Goal: Transaction & Acquisition: Book appointment/travel/reservation

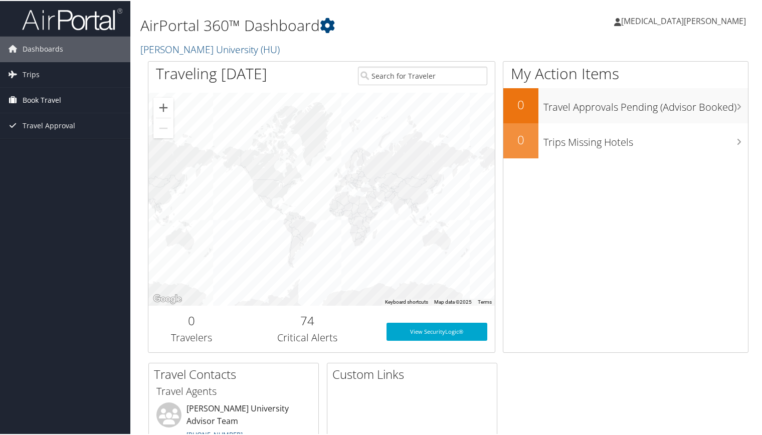
click at [52, 101] on span "Book Travel" at bounding box center [42, 99] width 39 height 25
click at [75, 77] on link "Trips" at bounding box center [65, 73] width 130 height 25
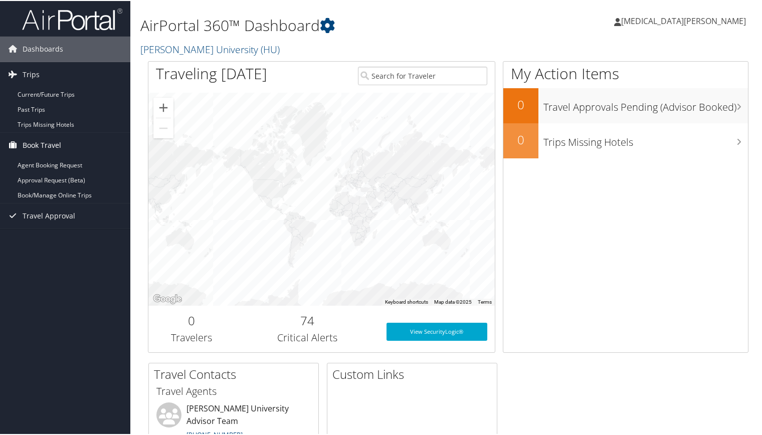
click at [54, 139] on span "Book Travel" at bounding box center [42, 144] width 39 height 25
click at [85, 187] on link "Book/Manage Online Trips" at bounding box center [65, 194] width 130 height 15
click at [65, 105] on link "Past Trips" at bounding box center [65, 108] width 130 height 15
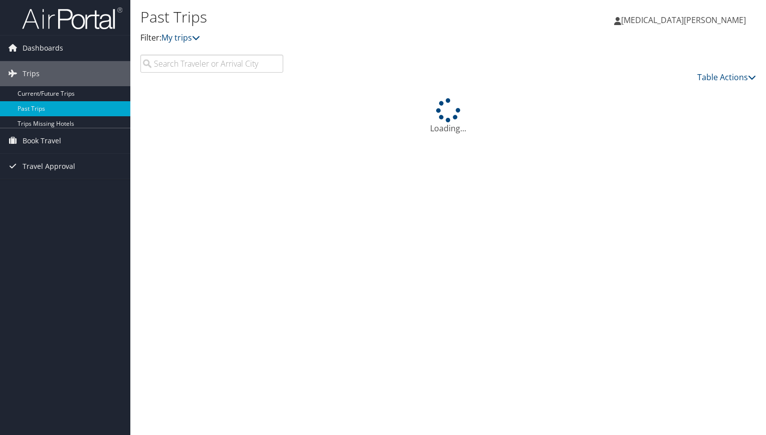
click at [14, 57] on link "Dashboards" at bounding box center [65, 48] width 130 height 25
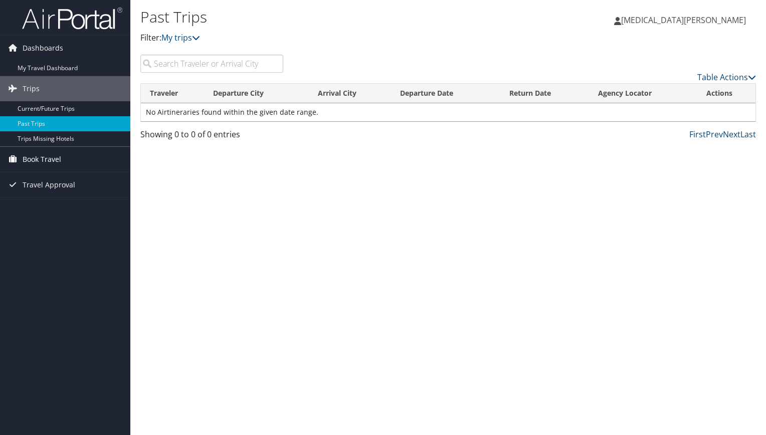
click at [74, 159] on link "Book Travel" at bounding box center [65, 159] width 130 height 25
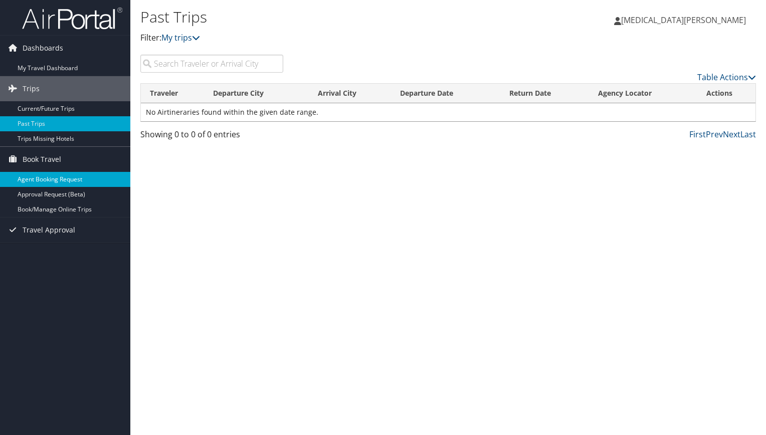
click at [62, 179] on link "Agent Booking Request" at bounding box center [65, 179] width 130 height 15
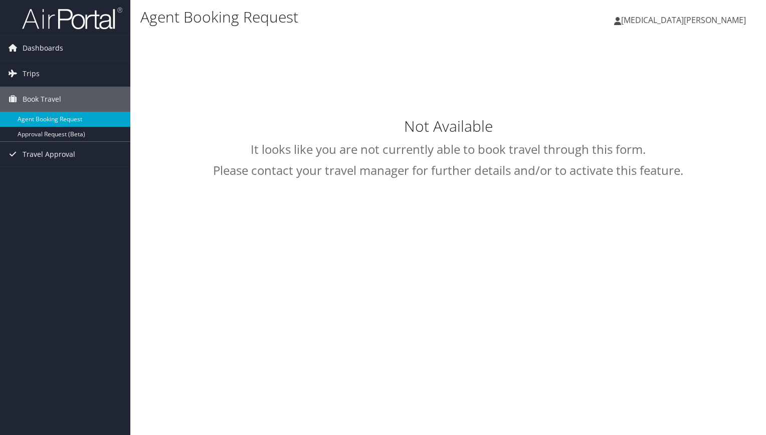
type input "Yasmin Johnson"
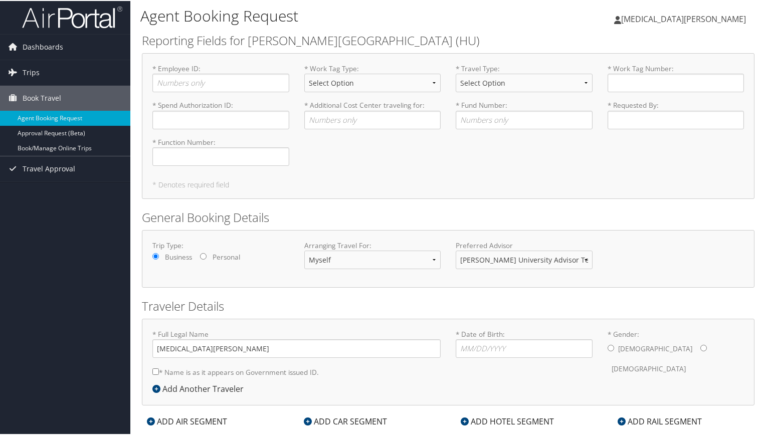
scroll to position [23, 0]
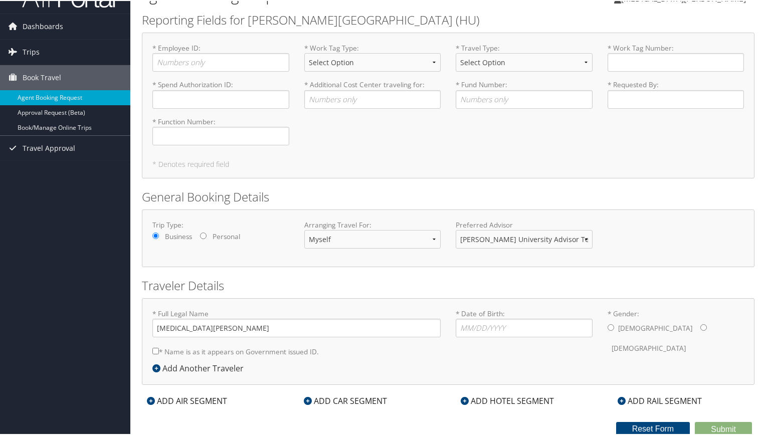
click at [471, 394] on div "ADD HOTEL SEGMENT" at bounding box center [507, 400] width 103 height 12
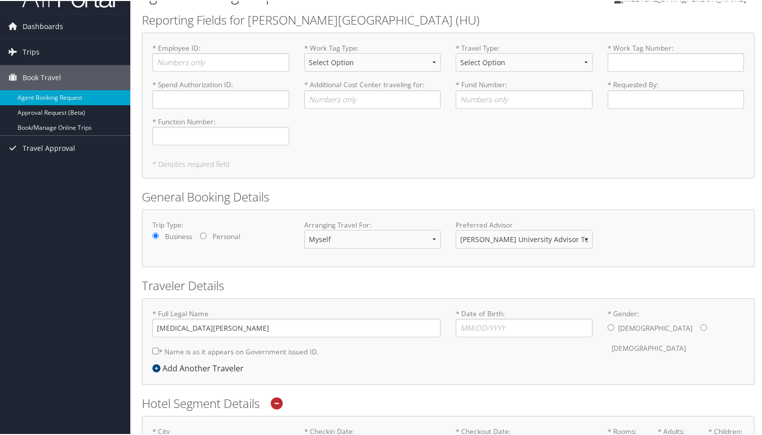
scroll to position [253, 0]
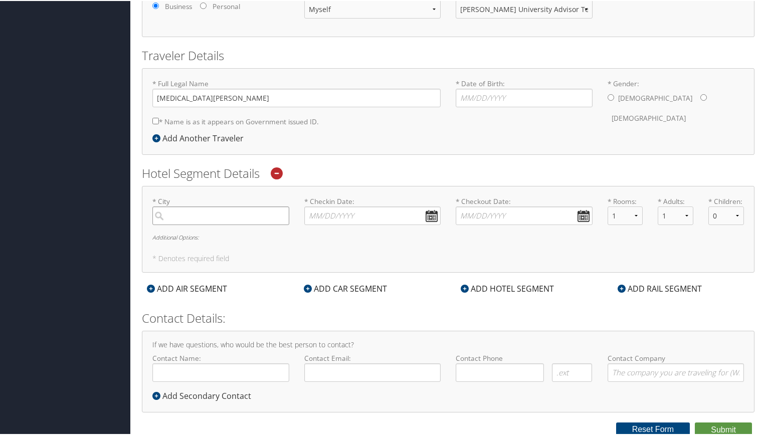
click at [206, 217] on input "search" at bounding box center [220, 215] width 137 height 19
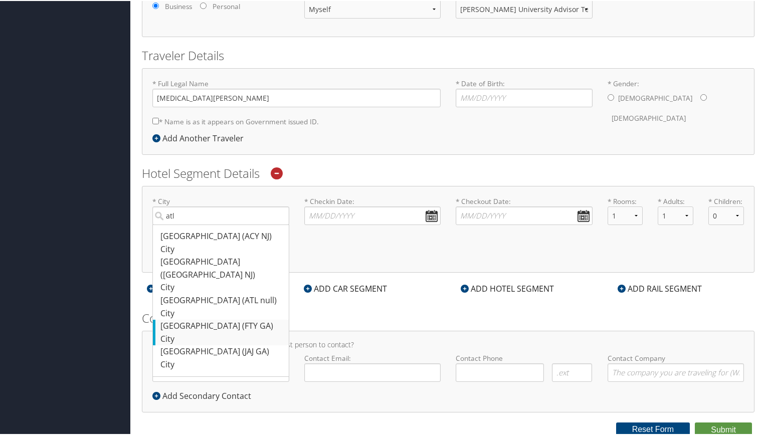
click at [252, 319] on div "Atlanta (FTY GA)" at bounding box center [221, 325] width 123 height 13
click at [252, 224] on input "atl" at bounding box center [220, 215] width 137 height 19
type input "Atlanta"
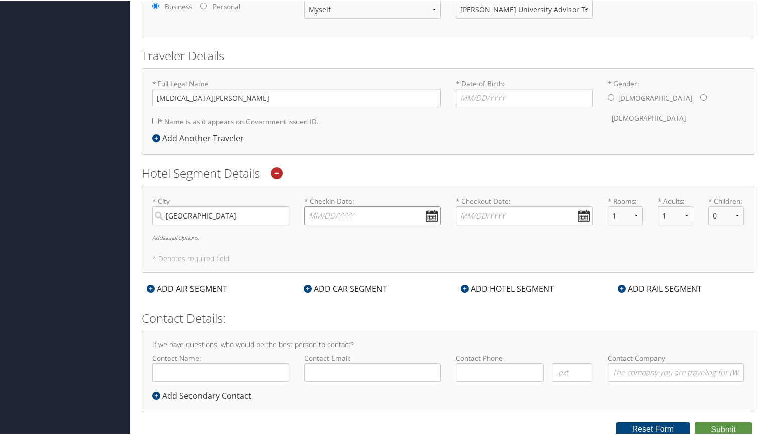
click at [334, 220] on input "* Checkin Date: Dates must be valid" at bounding box center [372, 215] width 137 height 19
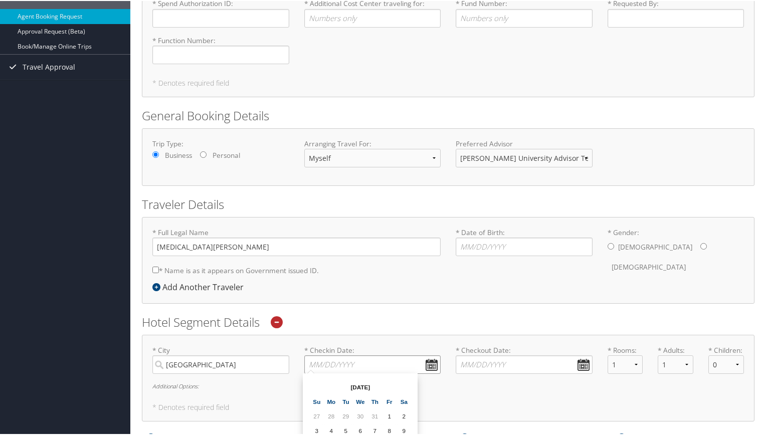
scroll to position [0, 0]
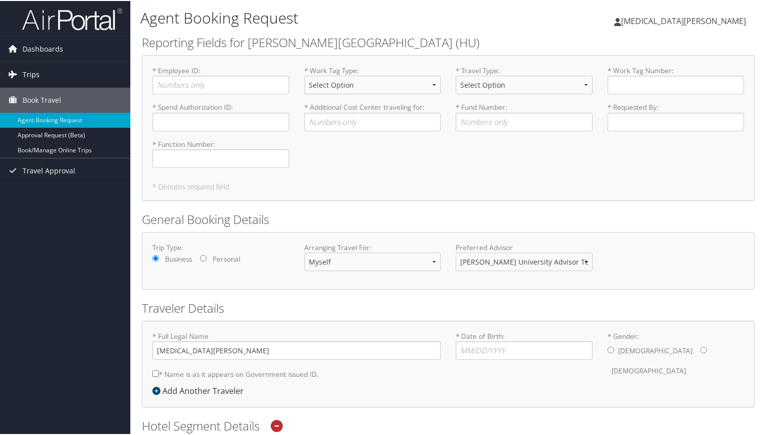
click at [58, 70] on link "Trips" at bounding box center [65, 73] width 130 height 25
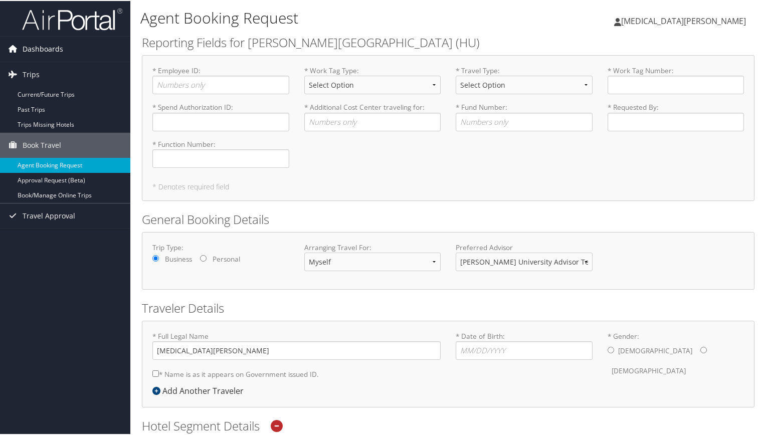
click at [54, 49] on span "Dashboards" at bounding box center [43, 48] width 41 height 25
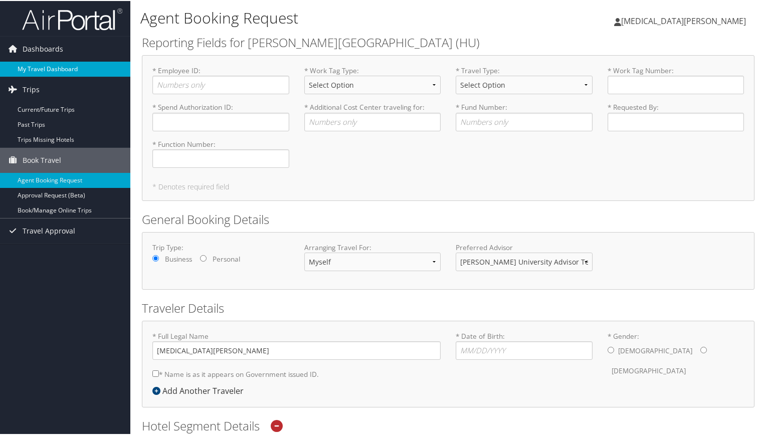
click at [51, 64] on link "My Travel Dashboard" at bounding box center [65, 68] width 130 height 15
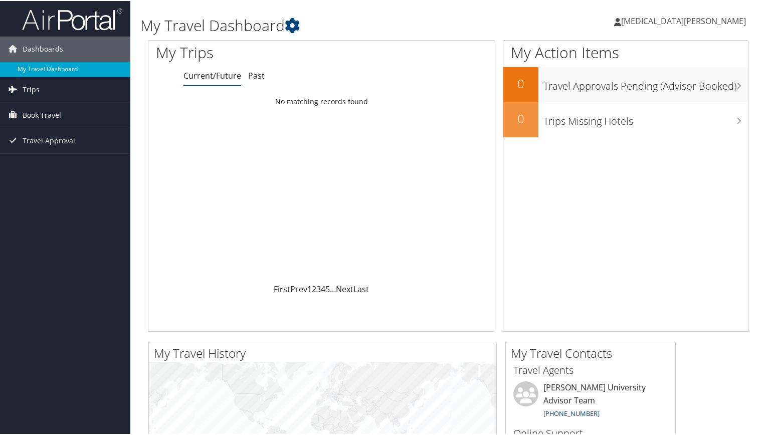
click at [68, 93] on link "Trips" at bounding box center [65, 88] width 130 height 25
click at [61, 162] on link "Book Travel" at bounding box center [65, 159] width 130 height 25
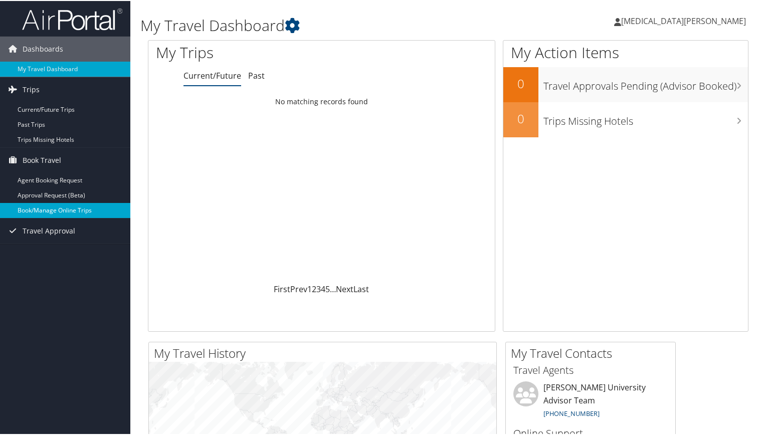
click at [73, 205] on link "Book/Manage Online Trips" at bounding box center [65, 209] width 130 height 15
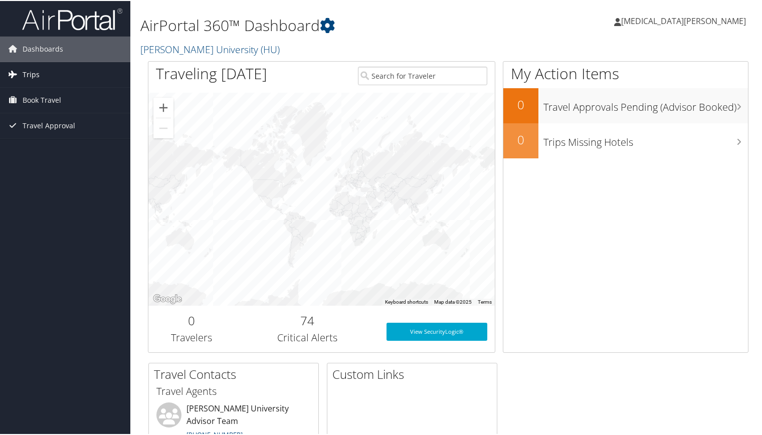
click at [82, 66] on link "Trips" at bounding box center [65, 73] width 130 height 25
click at [82, 78] on link "Trips" at bounding box center [65, 73] width 130 height 25
click at [46, 75] on link "Trips" at bounding box center [65, 73] width 130 height 25
click at [75, 139] on link "Book Travel" at bounding box center [65, 144] width 130 height 25
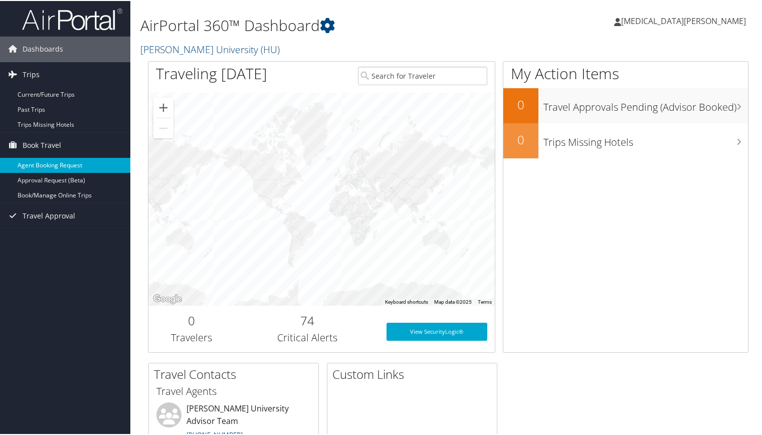
click at [73, 163] on link "Agent Booking Request" at bounding box center [65, 164] width 130 height 15
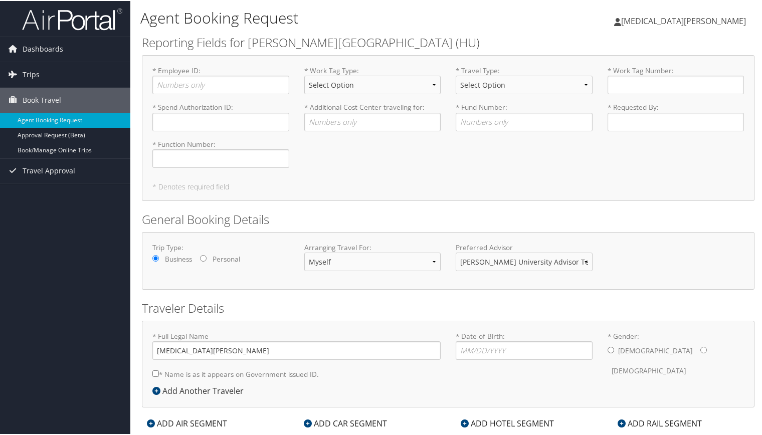
click at [433, 74] on label "* Work Tag Type : Select Option Agency or Internally Desgnated Cost Center Gift…" at bounding box center [372, 83] width 137 height 37
click at [433, 75] on select "Select Option Agency or Internally Desgnated Cost Center Gift or Project relate…" at bounding box center [372, 84] width 137 height 19
click at [428, 77] on select "Select Option Agency or Internally Desgnated Cost Center Gift or Project relate…" at bounding box center [372, 84] width 137 height 19
click at [475, 38] on h2 "Reporting Fields for [PERSON_NAME][GEOGRAPHIC_DATA] (HU)" at bounding box center [448, 41] width 613 height 17
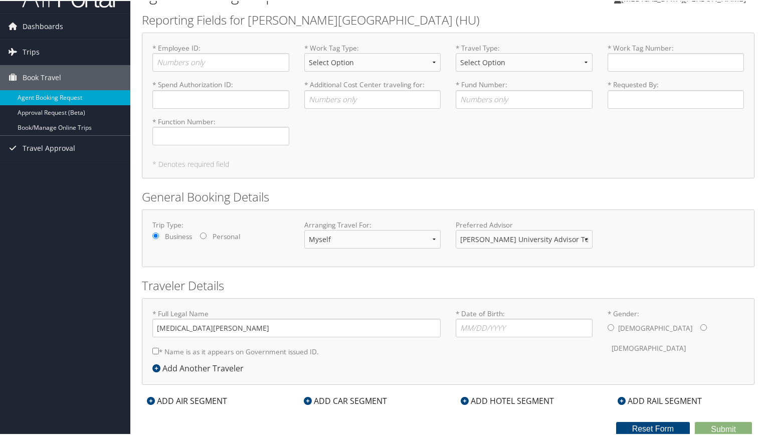
click at [479, 399] on div "ADD HOTEL SEGMENT" at bounding box center [507, 400] width 103 height 12
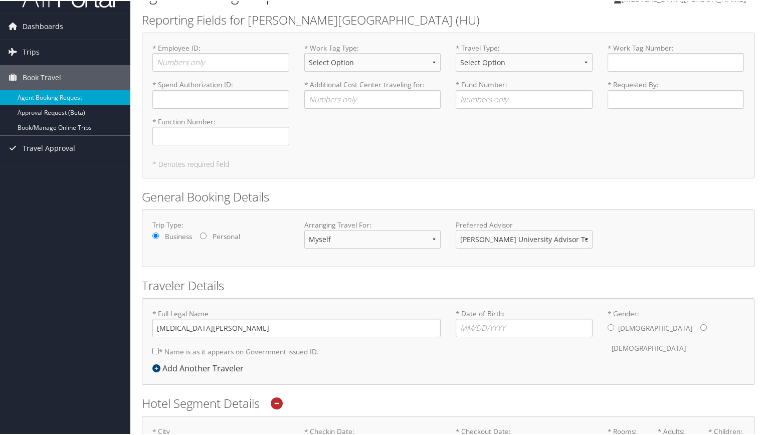
scroll to position [253, 0]
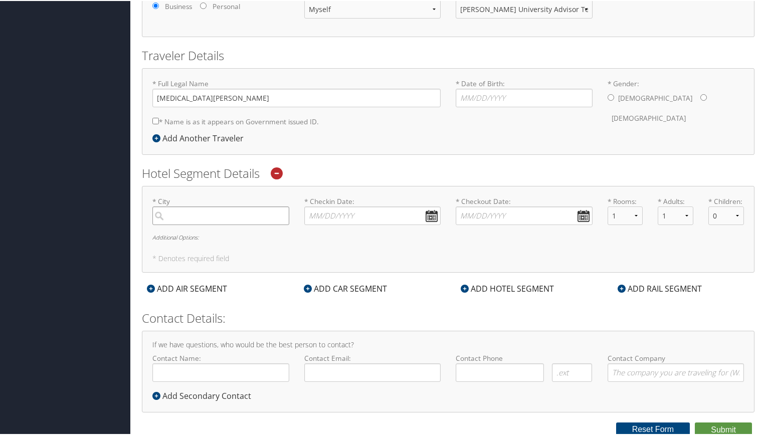
click at [272, 219] on input "search" at bounding box center [220, 215] width 137 height 19
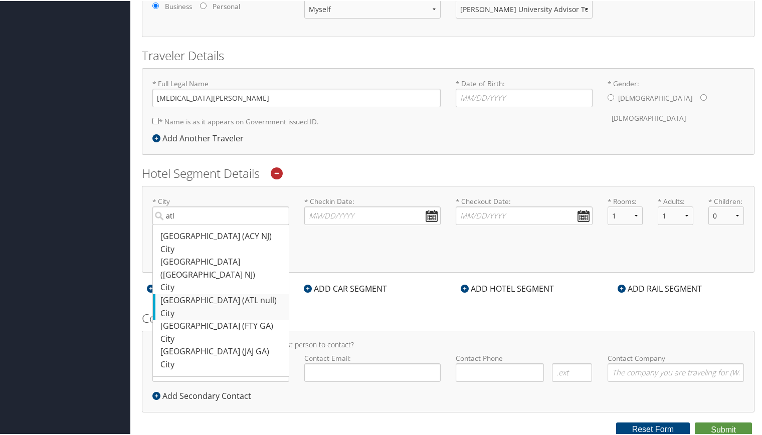
click at [248, 293] on div "Atlanta (ATL null)" at bounding box center [221, 299] width 123 height 13
click at [248, 224] on input "atl" at bounding box center [220, 215] width 137 height 19
type input "Atlanta"
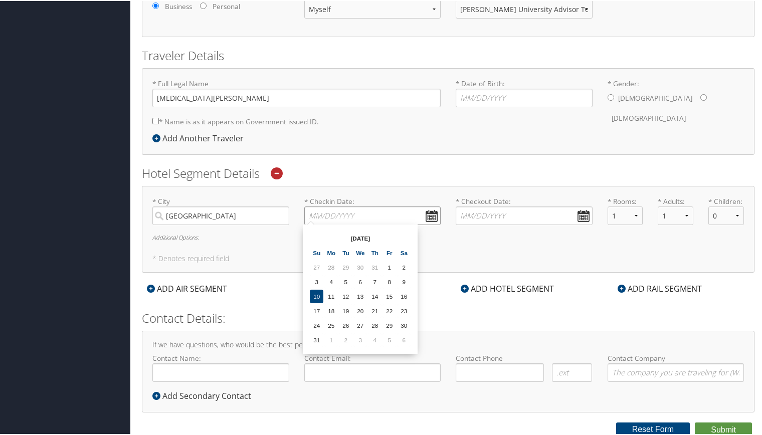
click at [345, 209] on input "* Checkin Date: Dates must be valid" at bounding box center [372, 215] width 137 height 19
click at [403, 342] on td "6" at bounding box center [404, 339] width 14 height 14
click at [312, 211] on input "09/06/2025" at bounding box center [372, 215] width 137 height 19
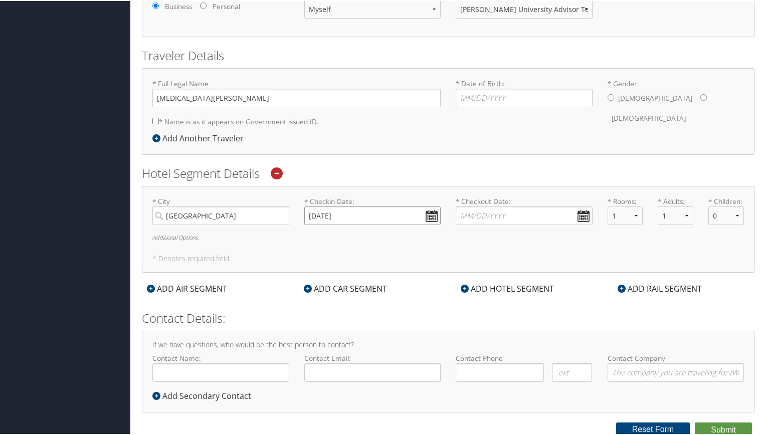
click at [326, 215] on input "11/06/2025" at bounding box center [372, 215] width 137 height 19
click at [432, 213] on input "11/04/2025" at bounding box center [372, 215] width 137 height 19
type input "11/04/2025"
click at [588, 211] on input "* Checkout Date: Dates must be valid" at bounding box center [524, 215] width 137 height 19
click at [356, 218] on input "[DATE]" at bounding box center [372, 215] width 137 height 19
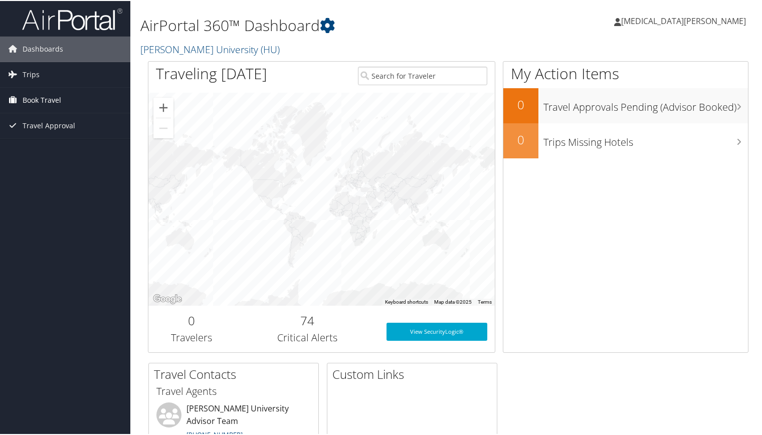
click at [56, 106] on span "Book Travel" at bounding box center [42, 99] width 39 height 25
click at [47, 165] on span "Travel Approval" at bounding box center [49, 169] width 53 height 25
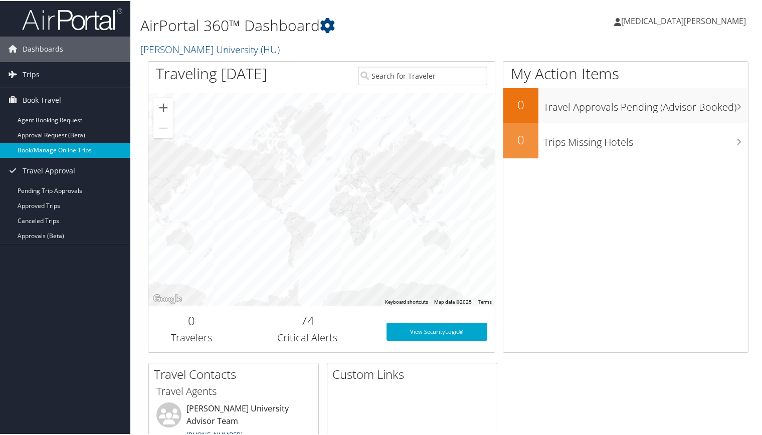
click at [77, 145] on link "Book/Manage Online Trips" at bounding box center [65, 149] width 130 height 15
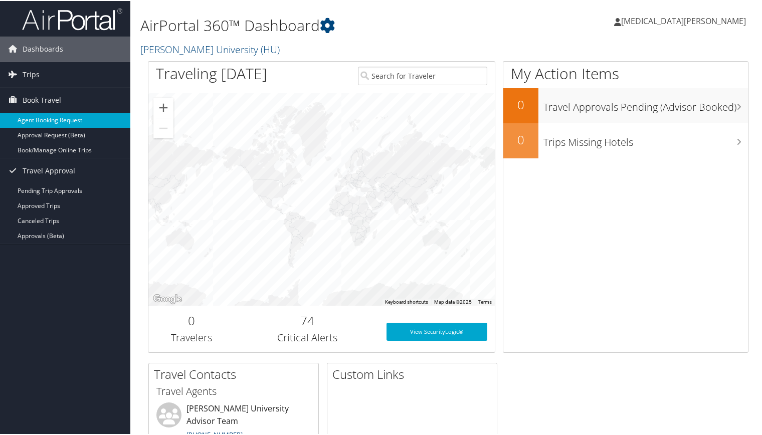
click at [70, 124] on link "Agent Booking Request" at bounding box center [65, 119] width 130 height 15
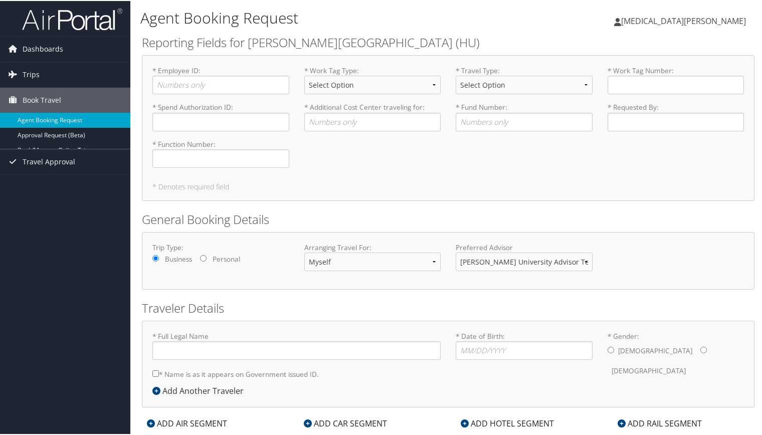
type input "Yasmin Johnson"
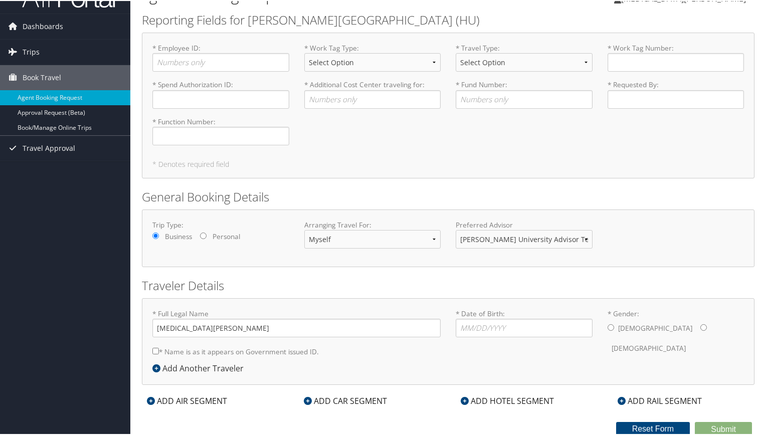
click at [474, 396] on div "ADD HOTEL SEGMENT" at bounding box center [507, 400] width 103 height 12
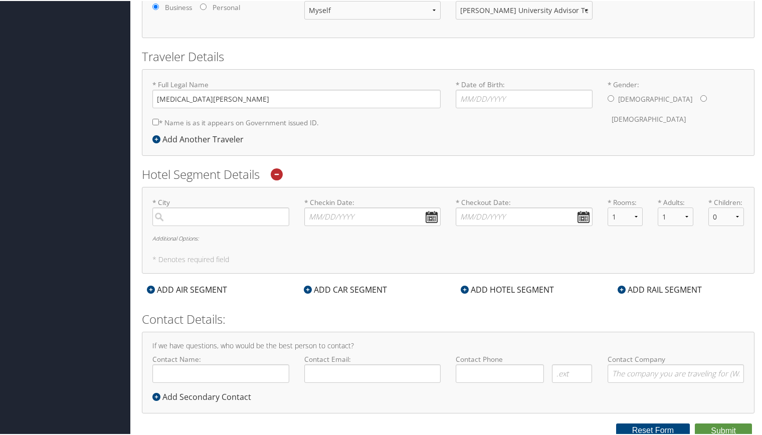
scroll to position [253, 0]
click at [217, 213] on input "search" at bounding box center [220, 215] width 137 height 19
type input "30313"
click at [279, 215] on input "30313" at bounding box center [220, 215] width 137 height 19
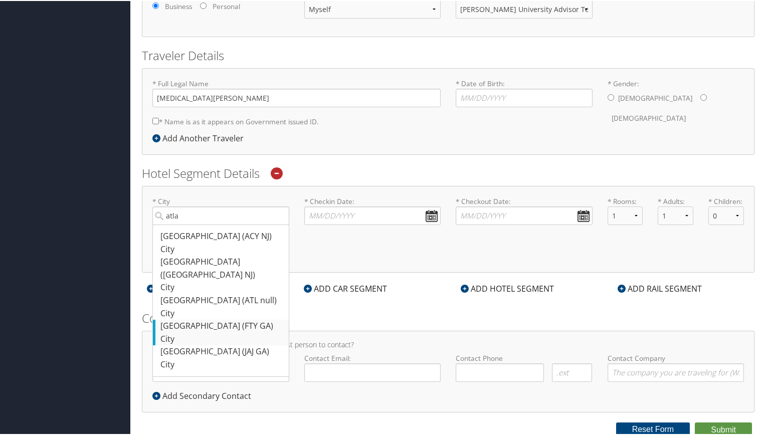
click at [268, 319] on div "Atlanta (FTY GA)" at bounding box center [221, 325] width 123 height 13
click at [268, 224] on input "atla" at bounding box center [220, 215] width 137 height 19
type input "Atlanta"
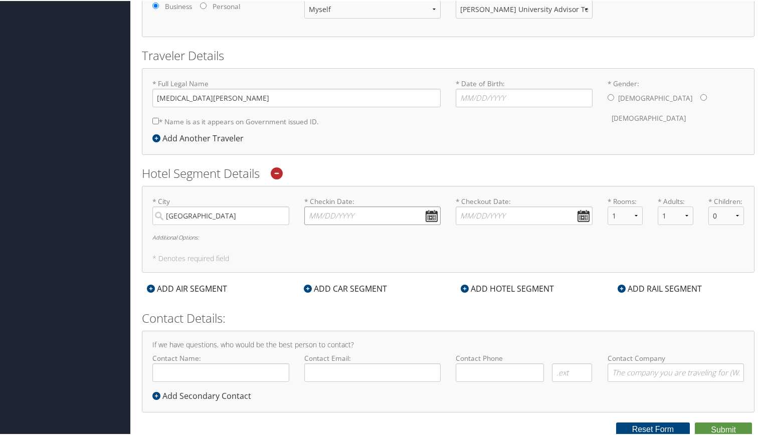
click at [426, 217] on input "* Checkin Date: Dates must be valid" at bounding box center [372, 215] width 137 height 19
click at [436, 214] on input "11/04/2025" at bounding box center [372, 215] width 137 height 19
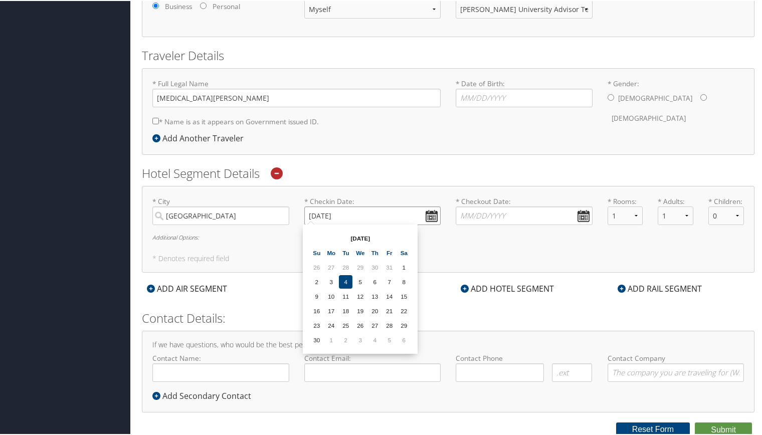
type input "11/04/2025"
click at [351, 277] on td "4" at bounding box center [346, 281] width 14 height 14
click at [512, 218] on input "* Checkout Date: Dates must be valid" at bounding box center [524, 215] width 137 height 19
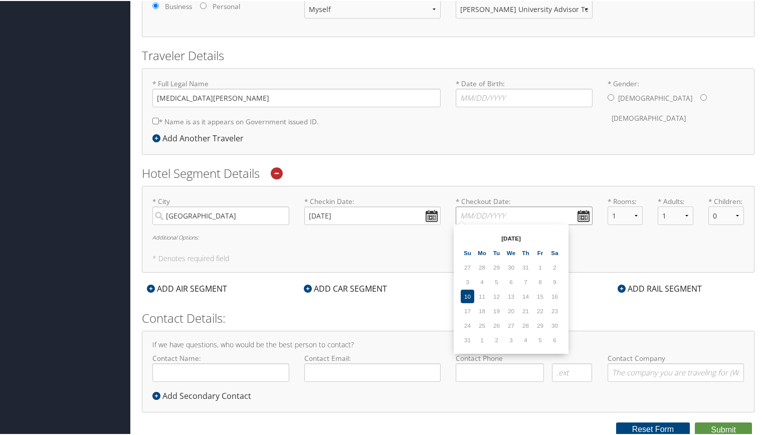
paste input "11/04/2025"
click at [478, 213] on input "11/04/2025" at bounding box center [524, 215] width 137 height 19
type input "11/07/2025"
click at [579, 203] on label "* Checkout Date: 11/07/2025 Dates must be valid" at bounding box center [524, 210] width 137 height 29
click at [579, 206] on input "11/07/2025" at bounding box center [524, 215] width 137 height 19
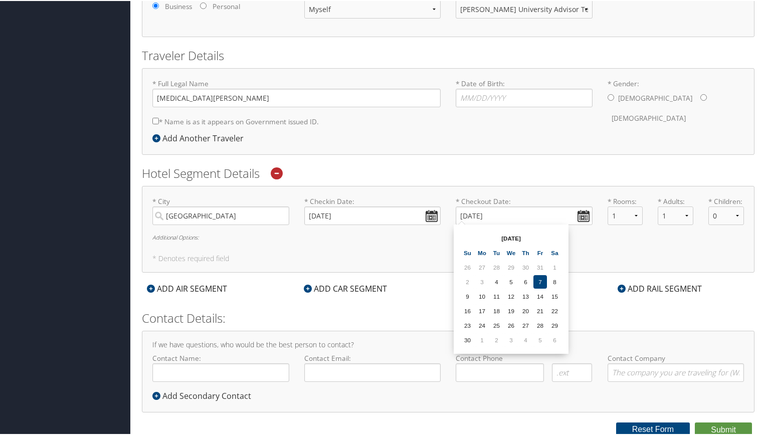
click at [540, 282] on td "7" at bounding box center [541, 281] width 14 height 14
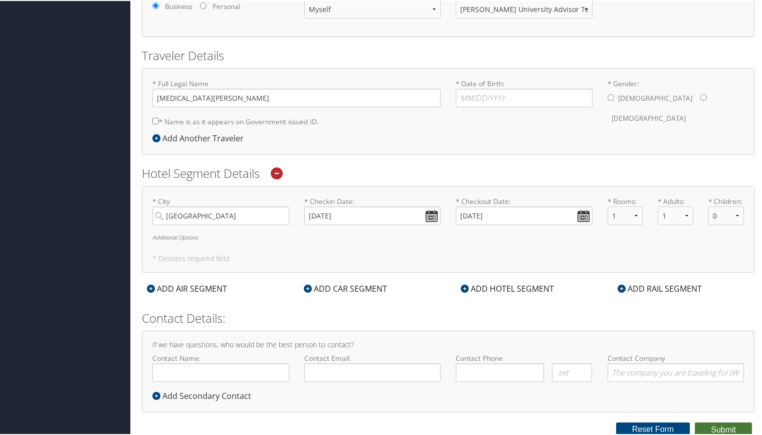
click at [709, 423] on button "Submit" at bounding box center [723, 429] width 57 height 15
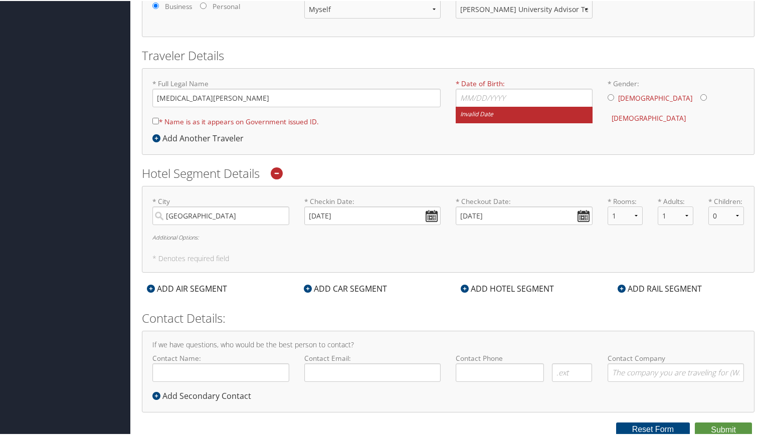
scroll to position [0, 0]
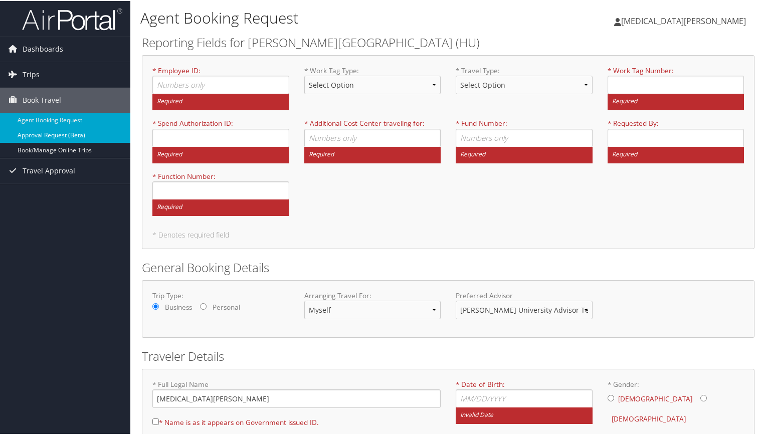
click at [89, 135] on link "Approval Request (Beta)" at bounding box center [65, 134] width 130 height 15
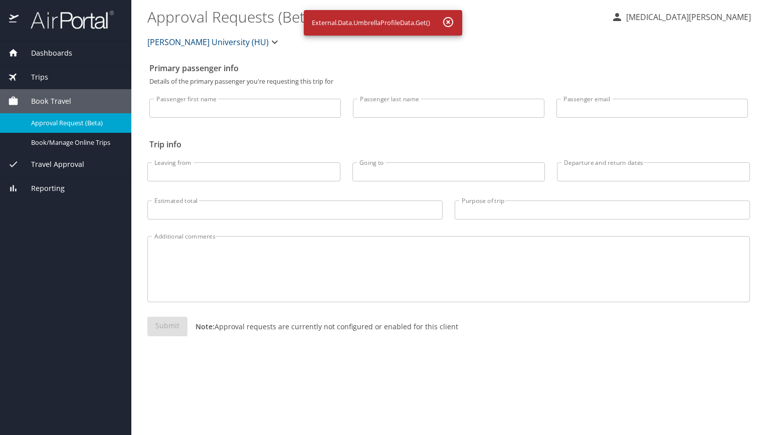
click at [79, 59] on div "Dashboards" at bounding box center [65, 53] width 131 height 24
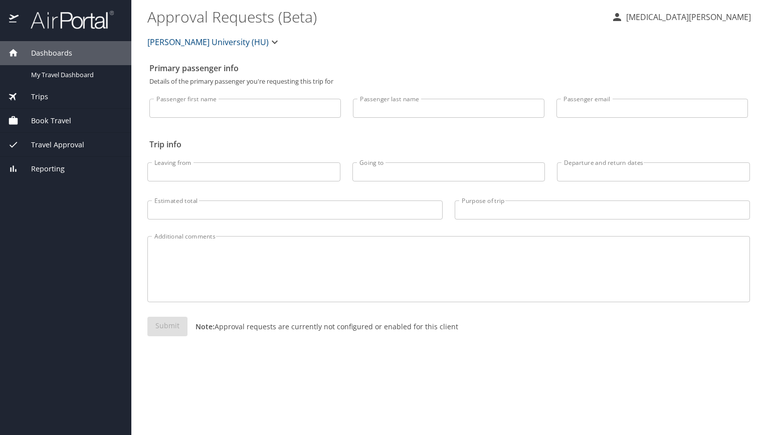
click at [77, 114] on div "Book Travel" at bounding box center [65, 121] width 131 height 24
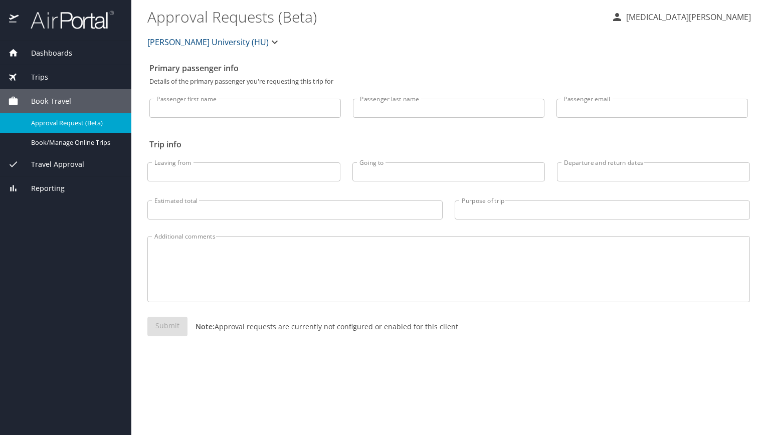
click at [474, 263] on textarea "Additional comments" at bounding box center [448, 270] width 589 height 48
click at [101, 141] on span "Book/Manage Online Trips" at bounding box center [75, 143] width 88 height 10
click at [23, 169] on span "Travel Approval" at bounding box center [52, 164] width 66 height 11
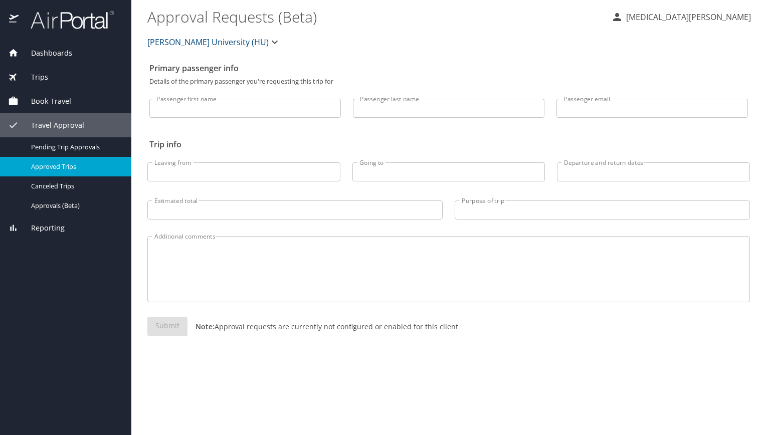
click at [90, 173] on link "Approved Trips" at bounding box center [65, 167] width 131 height 20
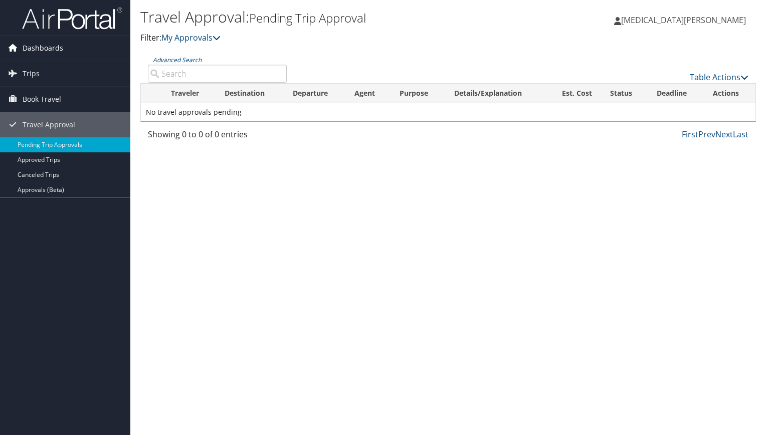
click at [72, 43] on link "Dashboards" at bounding box center [65, 48] width 130 height 25
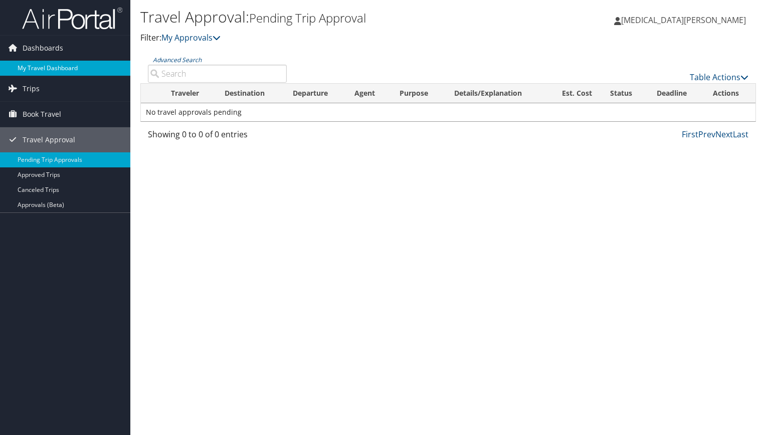
click at [74, 66] on link "My Travel Dashboard" at bounding box center [65, 68] width 130 height 15
